Goal: Entertainment & Leisure: Consume media (video, audio)

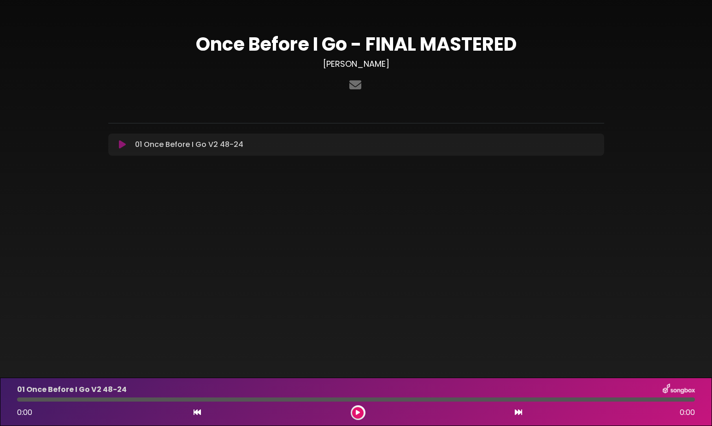
click at [119, 142] on icon at bounding box center [122, 144] width 7 height 9
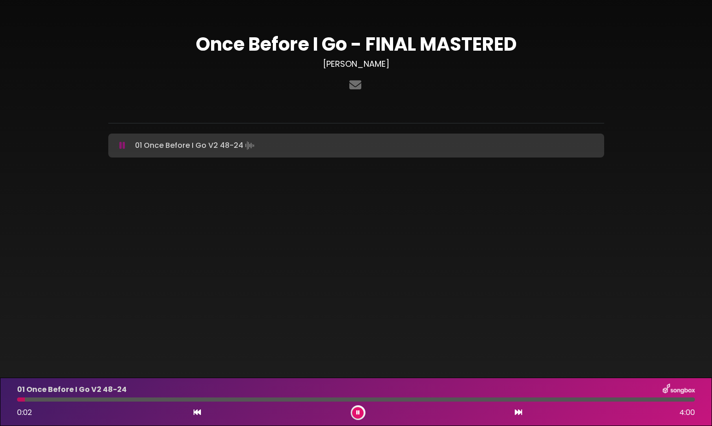
click at [71, 402] on div "01 Once Before I Go V2 48-24 0:02 4:00" at bounding box center [356, 402] width 689 height 36
click at [67, 399] on div at bounding box center [356, 400] width 678 height 4
click at [105, 399] on div at bounding box center [356, 400] width 678 height 4
click at [124, 402] on div at bounding box center [356, 400] width 678 height 4
click at [153, 399] on div at bounding box center [356, 400] width 678 height 4
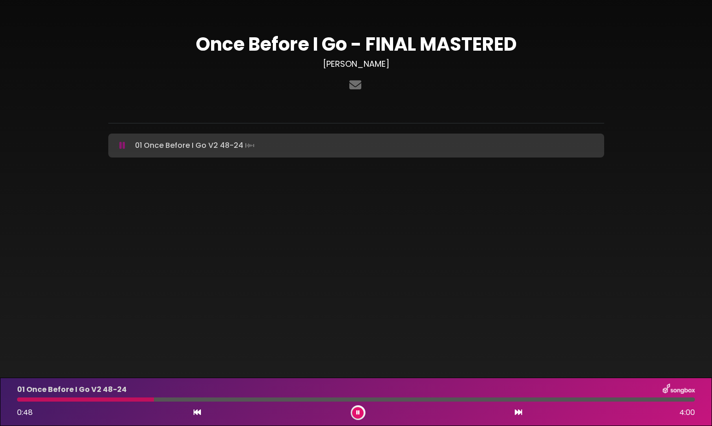
click at [174, 400] on div at bounding box center [356, 400] width 678 height 4
click at [197, 399] on div at bounding box center [356, 400] width 678 height 4
click at [230, 396] on div "01 Once Before I Go V2 48-24 1:04 4:00" at bounding box center [356, 402] width 689 height 36
click at [231, 398] on div at bounding box center [356, 400] width 678 height 4
click at [325, 402] on div at bounding box center [356, 400] width 678 height 4
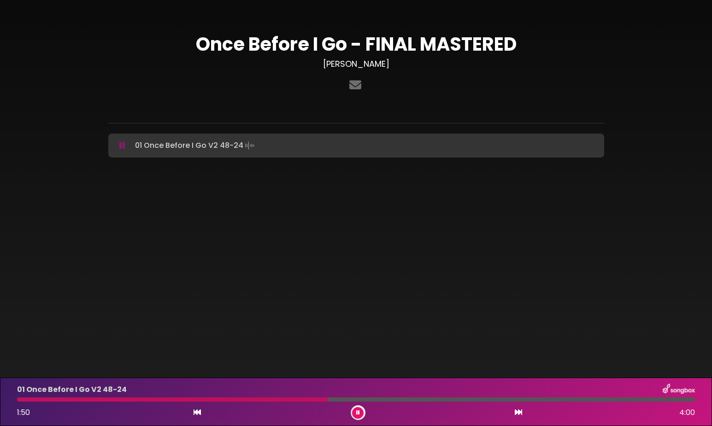
click at [359, 412] on icon at bounding box center [358, 413] width 4 height 6
